Goal: Contribute content

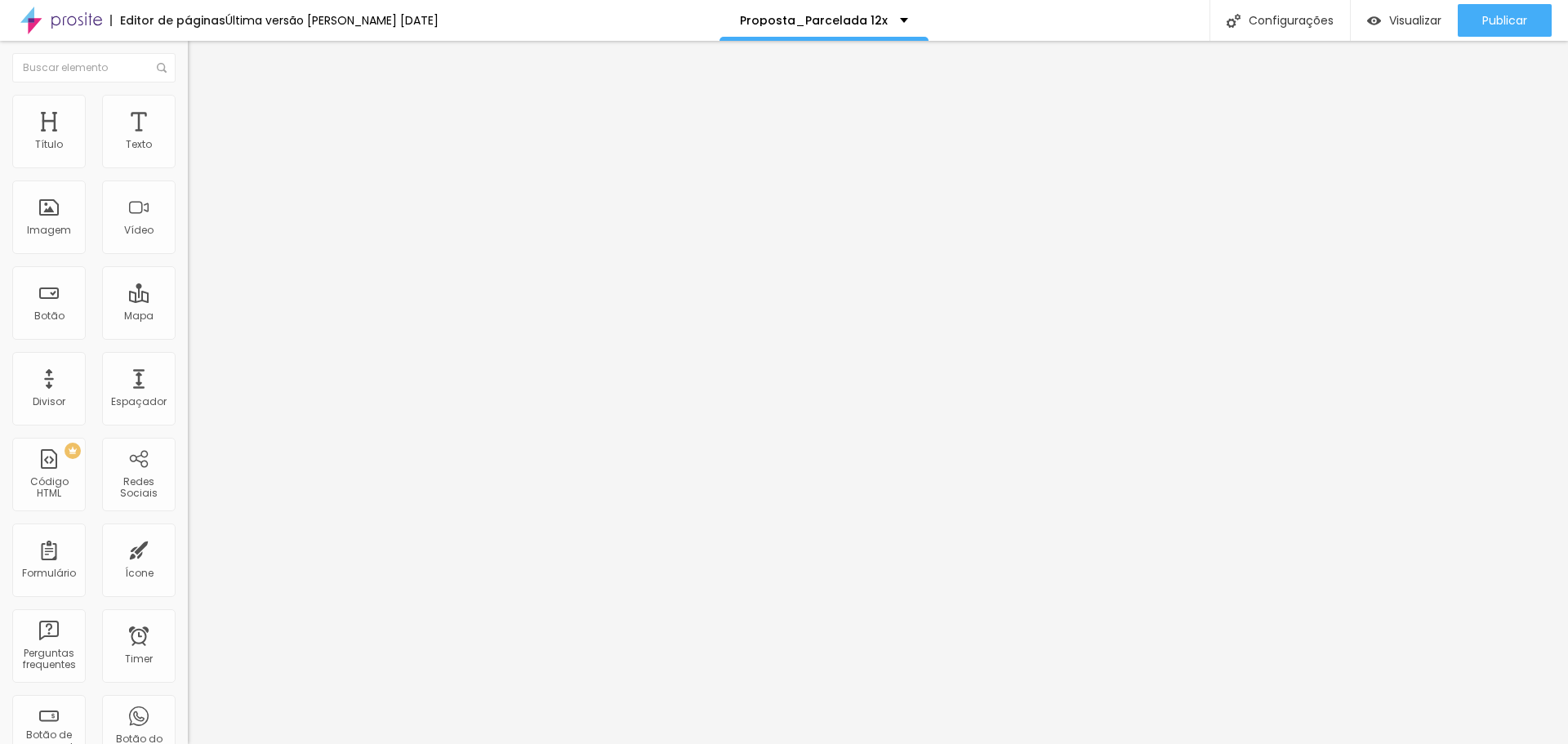
click at [188, 140] on span "Trocar imagem" at bounding box center [232, 133] width 89 height 14
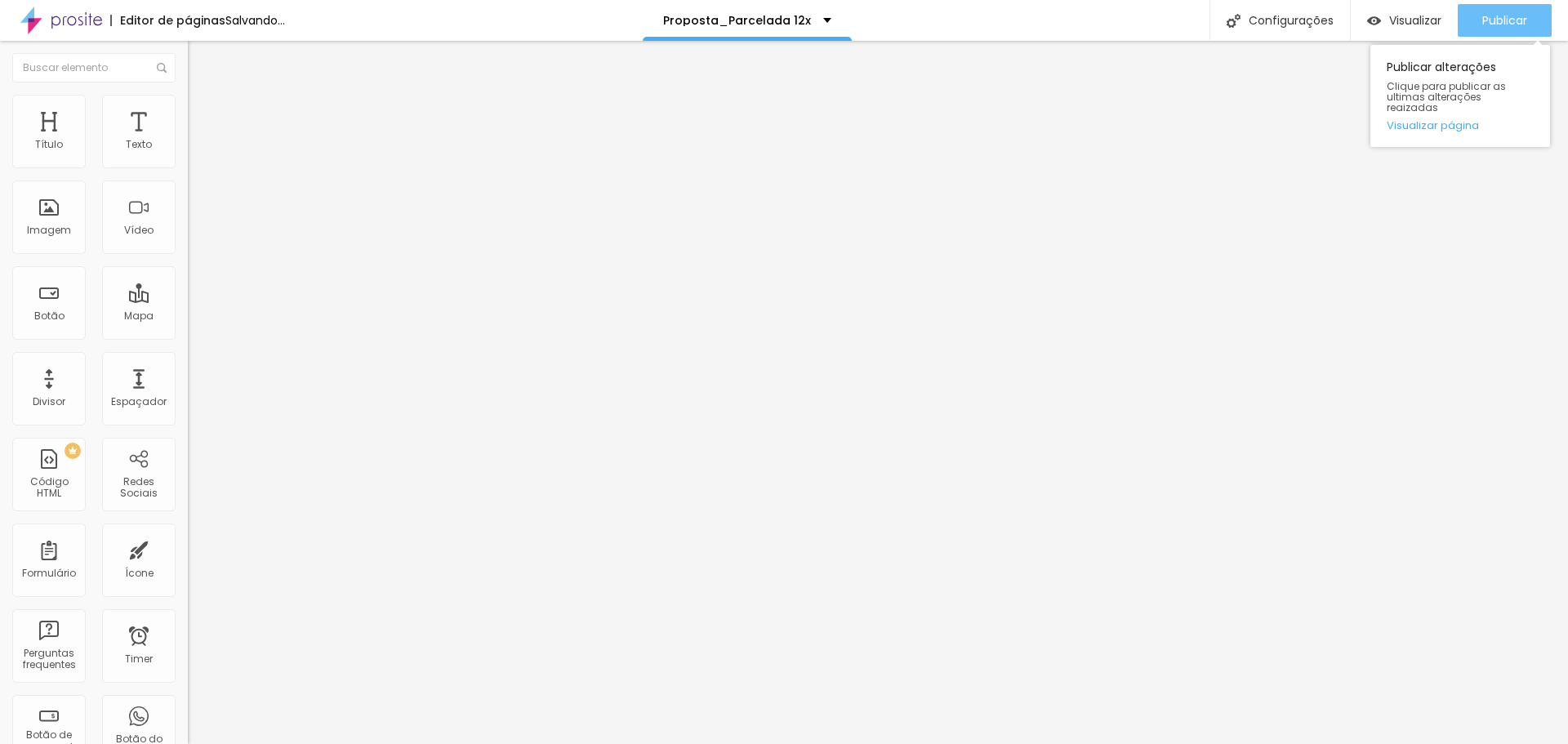
click at [1517, 18] on span "Publicar" at bounding box center [1505, 20] width 45 height 13
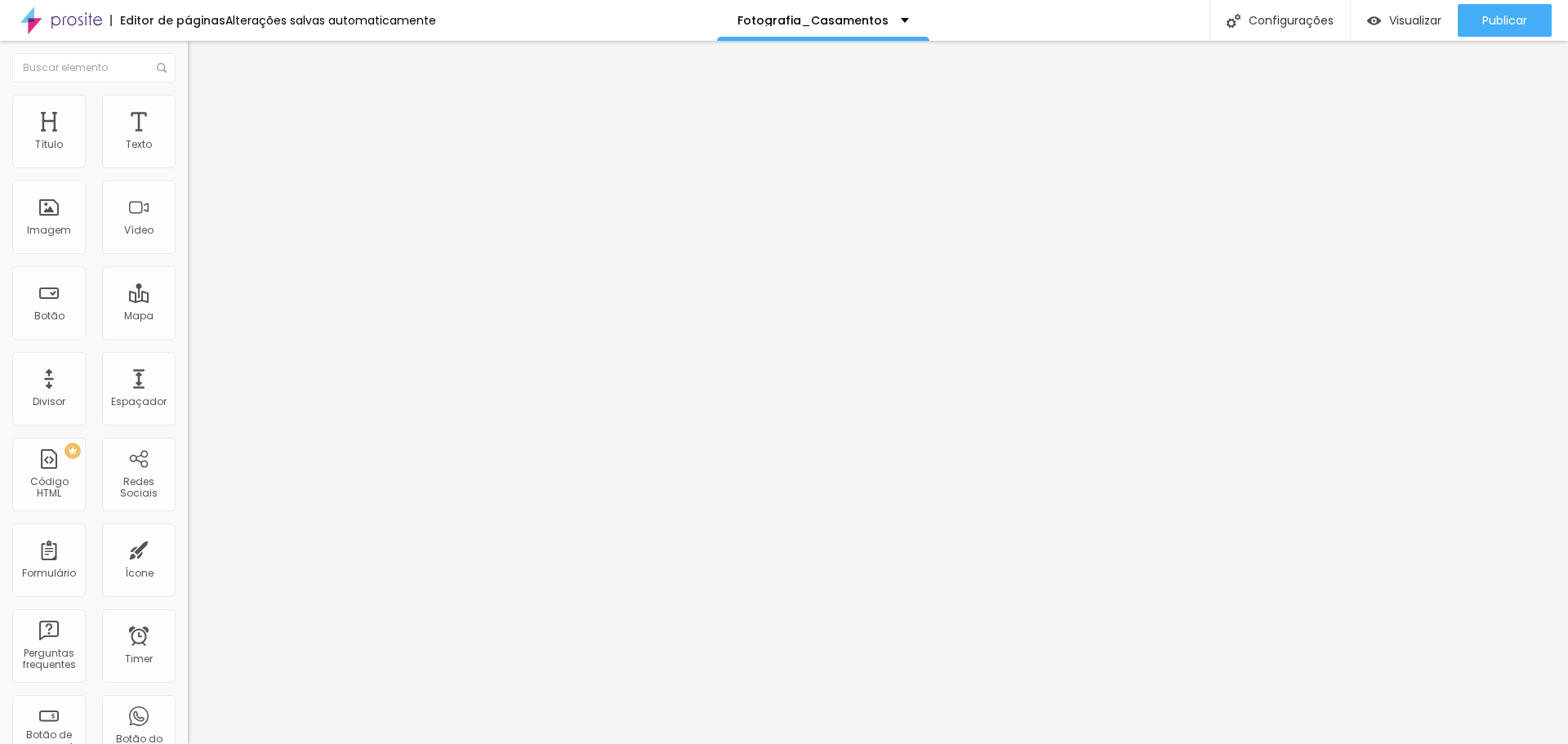
click at [188, 140] on span "Trocar imagem" at bounding box center [232, 133] width 89 height 14
click at [1484, 14] on span "Publicar" at bounding box center [1505, 20] width 45 height 13
